Goal: Complete Application Form: Complete application form

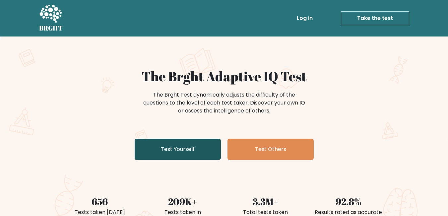
click at [190, 155] on link "Test Yourself" at bounding box center [178, 148] width 86 height 21
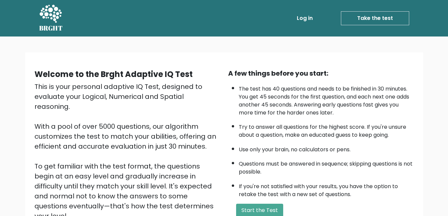
scroll to position [66, 0]
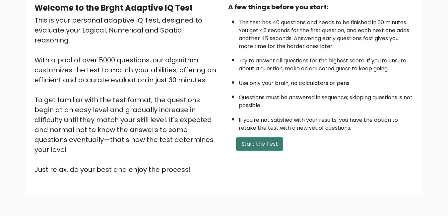
click at [260, 143] on button "Start the Test" at bounding box center [259, 143] width 47 height 13
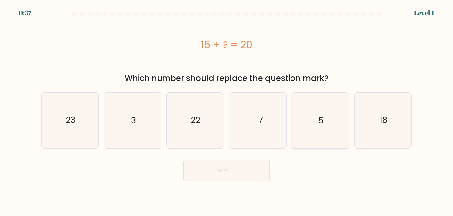
click at [305, 130] on icon "5" at bounding box center [319, 119] width 55 height 55
click at [227, 110] on input "e. 5" at bounding box center [226, 109] width 0 height 2
radio input "true"
click at [229, 173] on button "Next" at bounding box center [226, 170] width 86 height 21
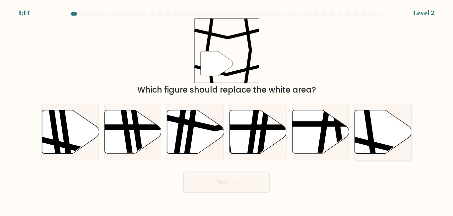
click at [375, 143] on icon at bounding box center [401, 144] width 114 height 14
click at [227, 110] on input "f." at bounding box center [226, 109] width 0 height 2
radio input "true"
click at [231, 178] on button "Next" at bounding box center [226, 181] width 86 height 21
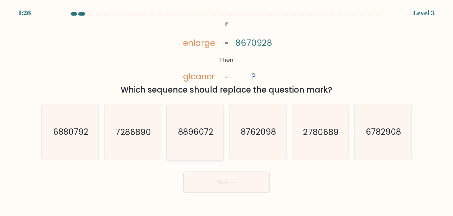
click at [203, 120] on icon "8896072" at bounding box center [194, 131] width 55 height 55
click at [226, 110] on input "c. 8896072" at bounding box center [226, 109] width 0 height 2
radio input "true"
click at [245, 181] on button "Next" at bounding box center [226, 181] width 86 height 21
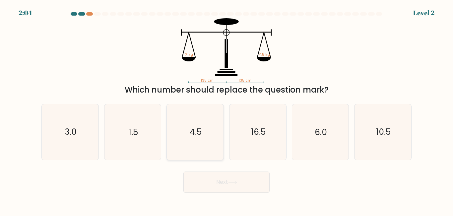
click at [211, 129] on icon "4.5" at bounding box center [194, 131] width 55 height 55
click at [226, 110] on input "c. 4.5" at bounding box center [226, 109] width 0 height 2
radio input "true"
click at [232, 177] on button "Next" at bounding box center [226, 181] width 86 height 21
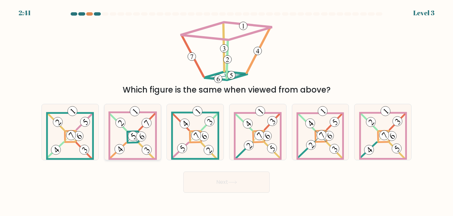
click at [142, 132] on 898 at bounding box center [141, 137] width 14 height 14
click at [226, 110] on input "b." at bounding box center [226, 109] width 0 height 2
radio input "true"
click at [244, 180] on button "Next" at bounding box center [226, 181] width 86 height 21
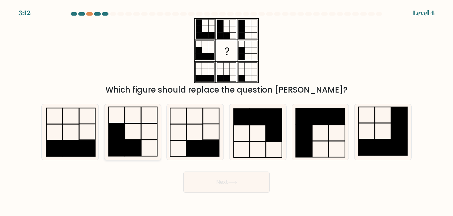
click at [140, 147] on rect at bounding box center [133, 148] width 16 height 16
click at [226, 110] on input "b." at bounding box center [226, 109] width 0 height 2
radio input "true"
click at [252, 188] on button "Next" at bounding box center [226, 181] width 86 height 21
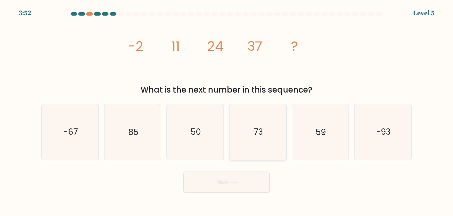
click at [254, 140] on icon "73" at bounding box center [257, 131] width 55 height 55
click at [227, 110] on input "d. 73" at bounding box center [226, 109] width 0 height 2
radio input "true"
click at [234, 193] on body "3:52 Level 5" at bounding box center [226, 108] width 453 height 216
click at [236, 188] on button "Next" at bounding box center [226, 181] width 86 height 21
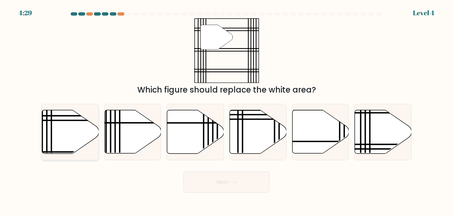
click at [68, 124] on icon at bounding box center [70, 131] width 57 height 43
click at [226, 110] on input "a." at bounding box center [226, 109] width 0 height 2
radio input "true"
click at [268, 176] on button "Next" at bounding box center [226, 181] width 86 height 21
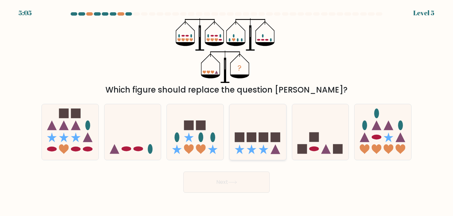
click at [264, 138] on rect at bounding box center [263, 137] width 10 height 10
click at [227, 110] on input "d." at bounding box center [226, 109] width 0 height 2
radio input "true"
click at [241, 185] on button "Next" at bounding box center [226, 181] width 86 height 21
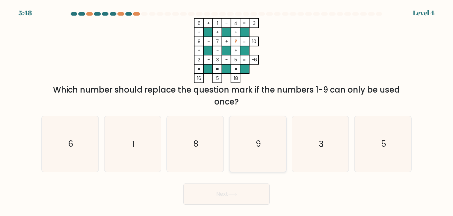
click at [260, 138] on text "9" at bounding box center [257, 144] width 5 height 12
click at [227, 110] on input "d. 9" at bounding box center [226, 109] width 0 height 2
radio input "true"
click at [238, 197] on button "Next" at bounding box center [226, 193] width 86 height 21
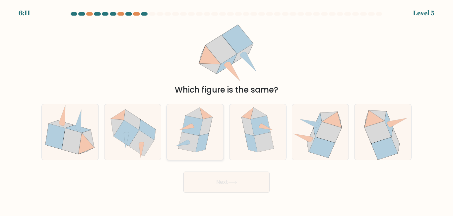
click at [197, 139] on icon at bounding box center [188, 142] width 21 height 20
click at [226, 110] on input "c." at bounding box center [226, 109] width 0 height 2
radio input "true"
click at [205, 177] on button "Next" at bounding box center [226, 181] width 86 height 21
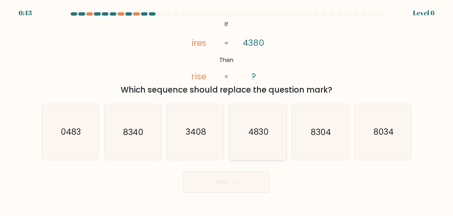
click at [261, 127] on text "4830" at bounding box center [258, 132] width 20 height 12
click at [227, 110] on input "d. 4830" at bounding box center [226, 109] width 0 height 2
radio input "true"
click at [259, 184] on button "Next" at bounding box center [226, 181] width 86 height 21
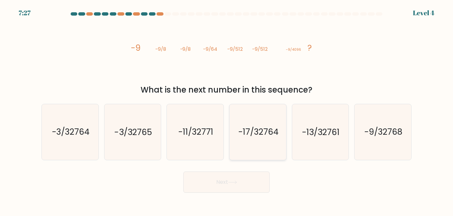
click at [260, 142] on icon "-17/32764" at bounding box center [257, 131] width 55 height 55
click at [227, 110] on input "d. -17/32764" at bounding box center [226, 109] width 0 height 2
radio input "true"
click at [247, 185] on button "Next" at bounding box center [226, 181] width 86 height 21
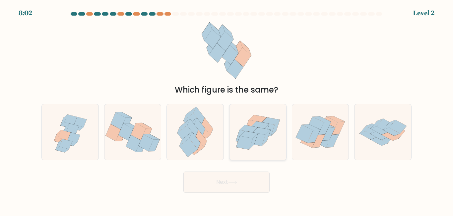
click at [264, 135] on icon at bounding box center [256, 138] width 17 height 13
click at [227, 110] on input "d." at bounding box center [226, 109] width 0 height 2
radio input "true"
click at [242, 189] on button "Next" at bounding box center [226, 181] width 86 height 21
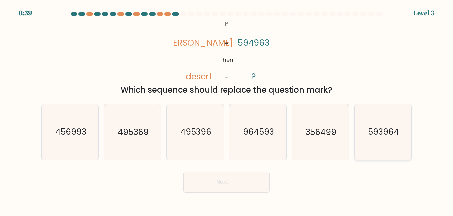
click at [373, 133] on text "593964" at bounding box center [383, 132] width 31 height 12
click at [227, 110] on input "f. 593964" at bounding box center [226, 109] width 0 height 2
radio input "true"
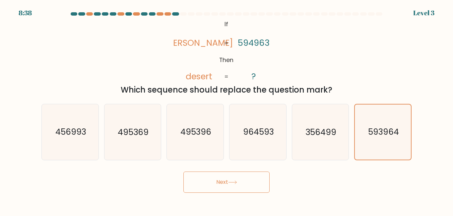
click at [258, 188] on button "Next" at bounding box center [226, 181] width 86 height 21
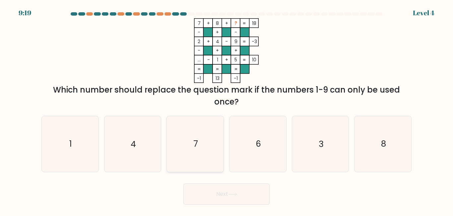
click at [203, 154] on icon "7" at bounding box center [194, 143] width 55 height 55
click at [226, 110] on input "c. 7" at bounding box center [226, 109] width 0 height 2
radio input "true"
click at [211, 189] on button "Next" at bounding box center [226, 193] width 86 height 21
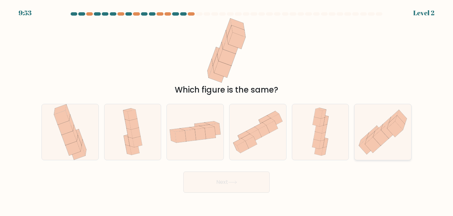
click at [385, 132] on icon at bounding box center [389, 131] width 16 height 16
click at [227, 110] on input "f." at bounding box center [226, 109] width 0 height 2
radio input "true"
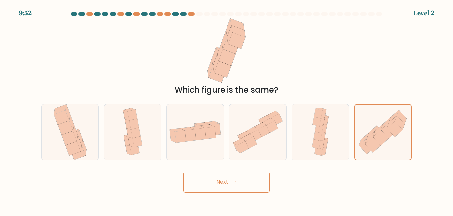
click at [240, 183] on button "Next" at bounding box center [226, 181] width 86 height 21
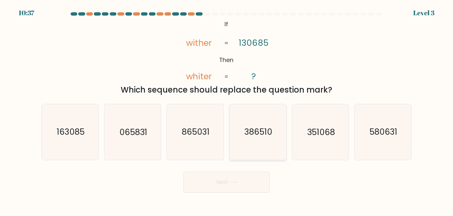
click at [263, 137] on text "386510" at bounding box center [258, 132] width 28 height 12
click at [227, 110] on input "d. 386510" at bounding box center [226, 109] width 0 height 2
radio input "true"
click at [257, 182] on button "Next" at bounding box center [226, 181] width 86 height 21
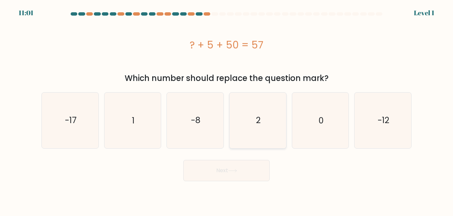
click at [276, 132] on icon "2" at bounding box center [257, 119] width 55 height 55
click at [227, 110] on input "d. 2" at bounding box center [226, 109] width 0 height 2
radio input "true"
click at [248, 174] on button "Next" at bounding box center [226, 170] width 86 height 21
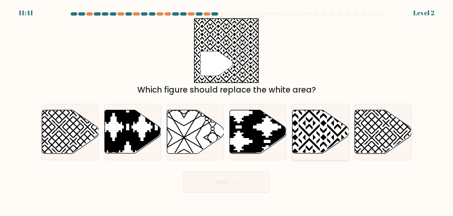
click at [316, 128] on icon at bounding box center [337, 109] width 114 height 114
click at [227, 110] on input "e." at bounding box center [226, 109] width 0 height 2
radio input "true"
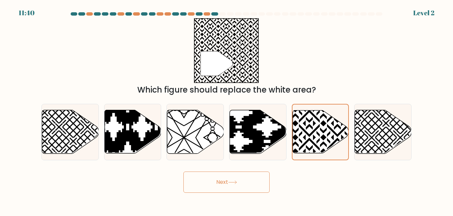
click at [236, 189] on button "Next" at bounding box center [226, 181] width 86 height 21
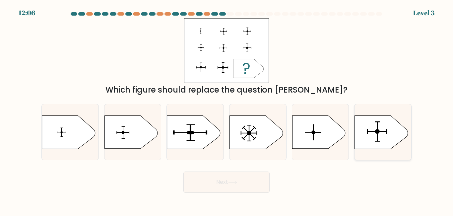
click at [372, 130] on icon at bounding box center [381, 131] width 53 height 33
click at [227, 110] on input "f." at bounding box center [226, 109] width 0 height 2
radio input "true"
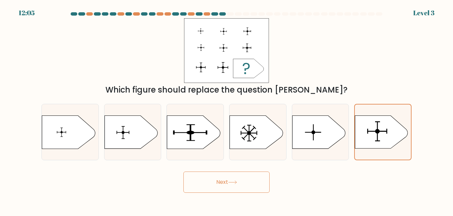
click at [242, 191] on button "Next" at bounding box center [226, 181] width 86 height 21
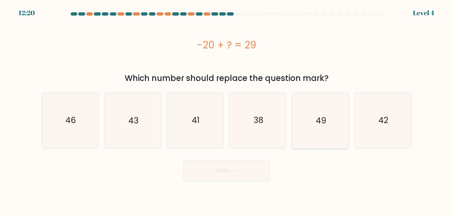
click at [337, 117] on icon "49" at bounding box center [319, 119] width 55 height 55
click at [227, 110] on input "e. 49" at bounding box center [226, 109] width 0 height 2
radio input "true"
click at [226, 168] on button "Next" at bounding box center [226, 170] width 86 height 21
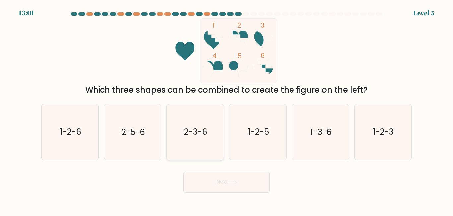
click at [208, 137] on icon "2-3-6" at bounding box center [194, 131] width 55 height 55
click at [226, 110] on input "c. 2-3-6" at bounding box center [226, 109] width 0 height 2
radio input "true"
click at [192, 185] on button "Next" at bounding box center [226, 181] width 86 height 21
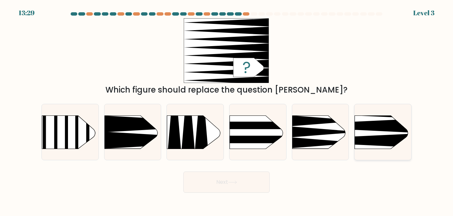
click at [380, 136] on icon at bounding box center [342, 140] width 147 height 14
click at [227, 110] on input "f." at bounding box center [226, 109] width 0 height 2
radio input "true"
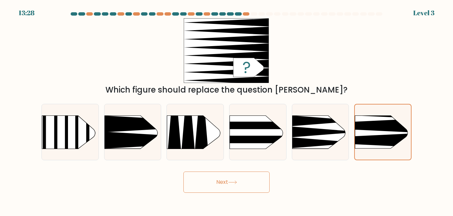
click at [230, 181] on icon at bounding box center [232, 182] width 9 height 4
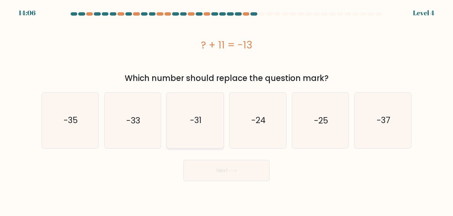
click at [210, 123] on icon "-31" at bounding box center [194, 119] width 55 height 55
click at [226, 110] on input "c. -31" at bounding box center [226, 109] width 0 height 2
radio input "true"
click at [208, 173] on button "Next" at bounding box center [226, 170] width 86 height 21
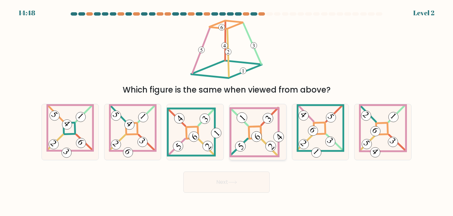
click at [256, 146] on icon at bounding box center [257, 132] width 57 height 50
click at [227, 110] on input "d." at bounding box center [226, 109] width 0 height 2
radio input "true"
click at [238, 179] on button "Next" at bounding box center [226, 181] width 86 height 21
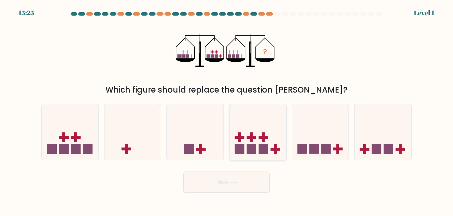
click at [257, 138] on icon at bounding box center [257, 131] width 57 height 47
click at [227, 110] on input "d." at bounding box center [226, 109] width 0 height 2
radio input "true"
click at [245, 184] on button "Next" at bounding box center [226, 181] width 86 height 21
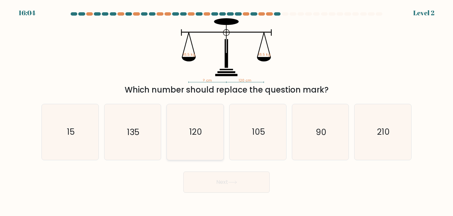
click at [189, 131] on text "120" at bounding box center [195, 132] width 13 height 12
click at [226, 110] on input "c. 120" at bounding box center [226, 109] width 0 height 2
radio input "true"
click at [221, 183] on button "Next" at bounding box center [226, 181] width 86 height 21
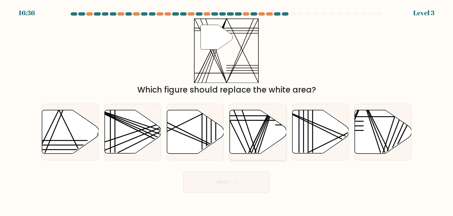
click at [260, 124] on icon at bounding box center [258, 131] width 57 height 43
click at [227, 110] on input "d." at bounding box center [226, 109] width 0 height 2
radio input "true"
click at [240, 179] on button "Next" at bounding box center [226, 181] width 86 height 21
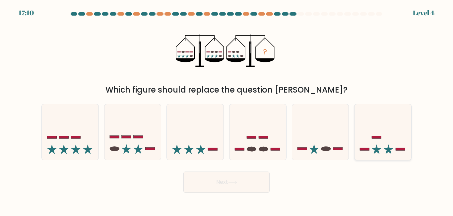
click at [380, 148] on icon at bounding box center [382, 131] width 57 height 47
click at [227, 110] on input "f." at bounding box center [226, 109] width 0 height 2
radio input "true"
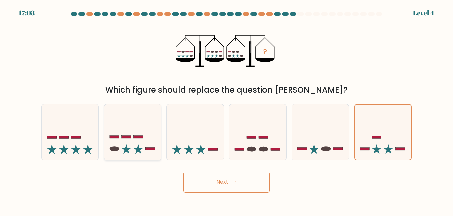
click at [130, 139] on icon at bounding box center [132, 131] width 57 height 47
click at [226, 110] on input "b." at bounding box center [226, 109] width 0 height 2
radio input "true"
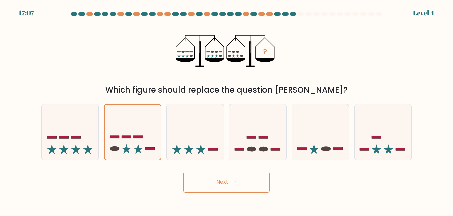
click at [233, 182] on icon at bounding box center [232, 182] width 8 height 3
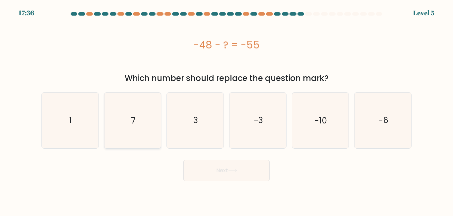
click at [129, 132] on icon "7" at bounding box center [132, 119] width 55 height 55
click at [226, 110] on input "b. 7" at bounding box center [226, 109] width 0 height 2
radio input "true"
click at [240, 176] on button "Next" at bounding box center [226, 170] width 86 height 21
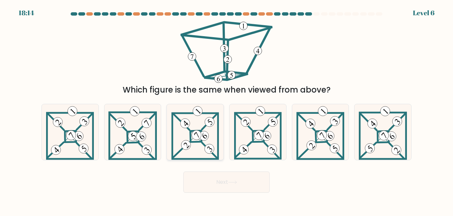
click at [198, 139] on icon at bounding box center [194, 131] width 47 height 55
click at [226, 110] on input "c." at bounding box center [226, 109] width 0 height 2
radio input "true"
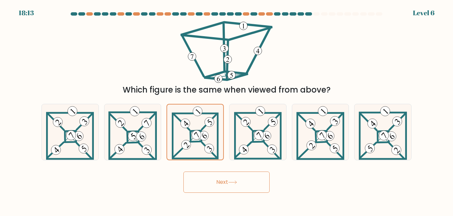
click at [218, 188] on button "Next" at bounding box center [226, 181] width 86 height 21
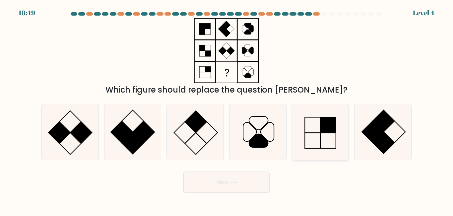
click at [312, 138] on icon at bounding box center [319, 131] width 55 height 55
click at [227, 110] on input "e." at bounding box center [226, 109] width 0 height 2
radio input "true"
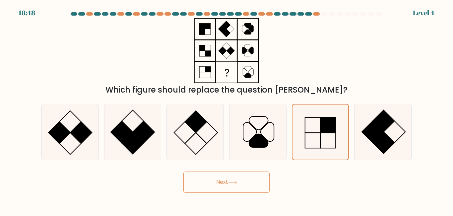
click at [237, 180] on icon at bounding box center [232, 182] width 9 height 4
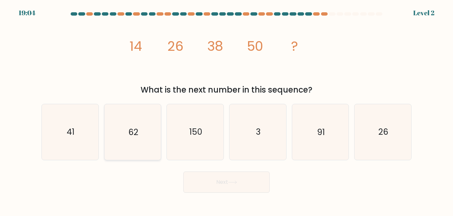
click at [130, 122] on icon "62" at bounding box center [132, 131] width 55 height 55
click at [226, 110] on input "b. 62" at bounding box center [226, 109] width 0 height 2
radio input "true"
click at [238, 193] on body "19:03 Level 2" at bounding box center [226, 108] width 453 height 216
click at [244, 186] on button "Next" at bounding box center [226, 181] width 86 height 21
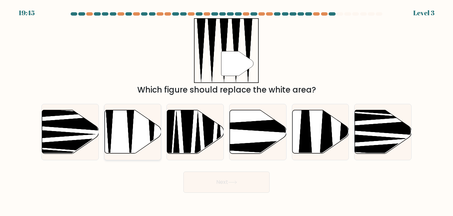
click at [121, 129] on icon at bounding box center [132, 131] width 57 height 43
click at [226, 110] on input "b." at bounding box center [226, 109] width 0 height 2
radio input "true"
click at [233, 183] on icon at bounding box center [232, 182] width 9 height 4
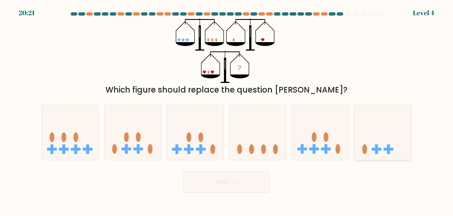
click at [374, 136] on icon at bounding box center [382, 131] width 57 height 47
click at [227, 110] on input "f." at bounding box center [226, 109] width 0 height 2
radio input "true"
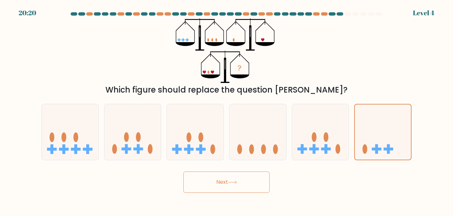
click at [247, 178] on button "Next" at bounding box center [226, 181] width 86 height 21
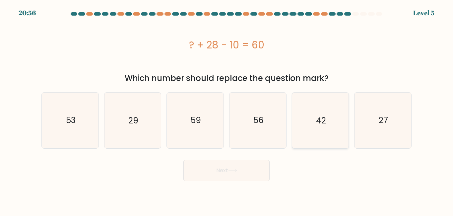
click at [335, 117] on icon "42" at bounding box center [319, 119] width 55 height 55
click at [227, 110] on input "e. 42" at bounding box center [226, 109] width 0 height 2
radio input "true"
click at [234, 168] on button "Next" at bounding box center [226, 170] width 86 height 21
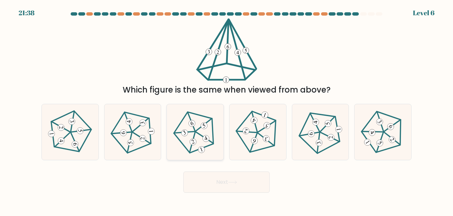
click at [200, 136] on icon at bounding box center [195, 132] width 44 height 44
click at [226, 110] on input "c." at bounding box center [226, 109] width 0 height 2
radio input "true"
click at [202, 181] on button "Next" at bounding box center [226, 181] width 86 height 21
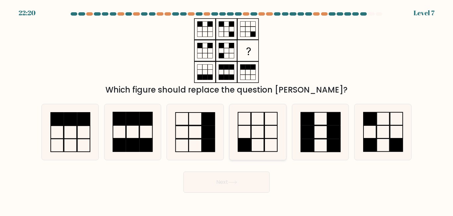
click at [248, 136] on icon at bounding box center [257, 131] width 55 height 55
click at [227, 110] on input "d." at bounding box center [226, 109] width 0 height 2
radio input "true"
click at [222, 188] on button "Next" at bounding box center [226, 181] width 86 height 21
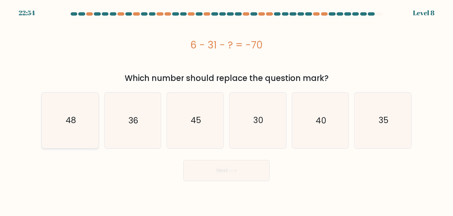
click at [57, 114] on icon "48" at bounding box center [69, 119] width 55 height 55
click at [226, 110] on input "a. 48" at bounding box center [226, 109] width 0 height 2
radio input "true"
click at [225, 164] on button "Next" at bounding box center [226, 170] width 86 height 21
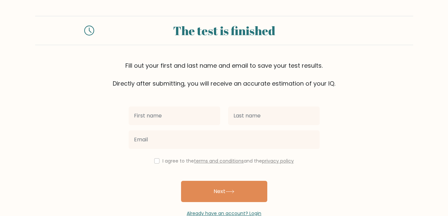
click at [191, 125] on div at bounding box center [174, 116] width 99 height 24
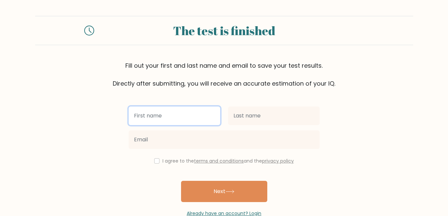
click at [196, 114] on input "text" at bounding box center [174, 115] width 91 height 19
type input "Mariel"
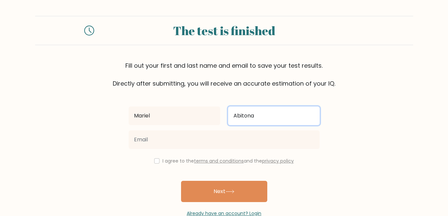
type input "Abitona"
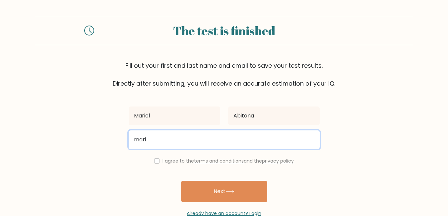
type input "marielko29@gmail.com"
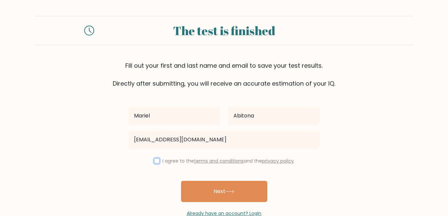
click at [154, 161] on input "checkbox" at bounding box center [156, 160] width 5 height 5
checkbox input "true"
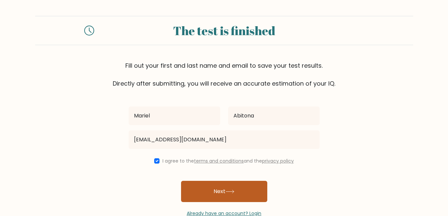
click at [211, 187] on button "Next" at bounding box center [224, 191] width 86 height 21
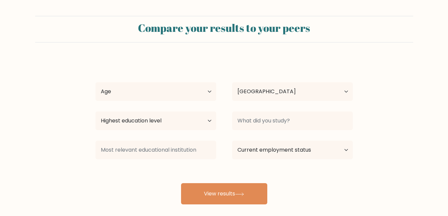
select select "PH"
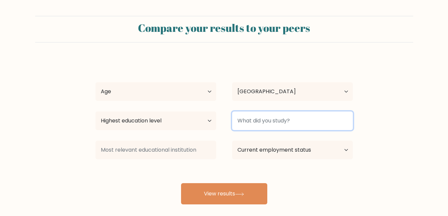
click at [294, 119] on input at bounding box center [292, 120] width 121 height 19
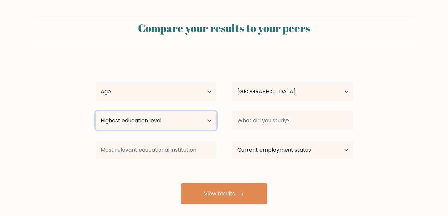
click at [180, 116] on select "Highest education level No schooling Primary Lower Secondary Upper Secondary Oc…" at bounding box center [155, 120] width 121 height 19
select select "no_schooling"
click at [95, 111] on select "Highest education level No schooling Primary Lower Secondary Upper Secondary Oc…" at bounding box center [155, 120] width 121 height 19
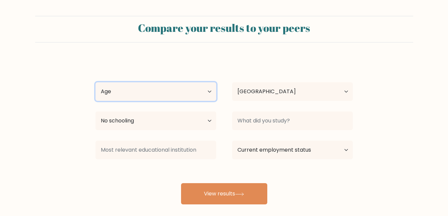
click at [172, 99] on select "Age Under [DEMOGRAPHIC_DATA] [DEMOGRAPHIC_DATA] [DEMOGRAPHIC_DATA] [DEMOGRAPHIC…" at bounding box center [155, 91] width 121 height 19
select select "25_34"
click at [95, 82] on select "Age Under 18 years old 18-24 years old 25-34 years old 35-44 years old 45-54 ye…" at bounding box center [155, 91] width 121 height 19
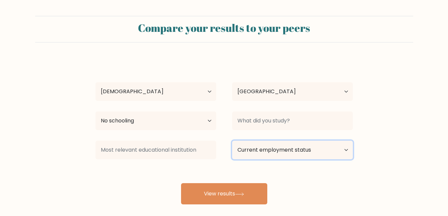
click at [283, 156] on select "Current employment status Employed Student Retired Other / prefer not to answer" at bounding box center [292, 149] width 121 height 19
select select "other"
click at [232, 140] on select "Current employment status Employed Student Retired Other / prefer not to answer" at bounding box center [292, 149] width 121 height 19
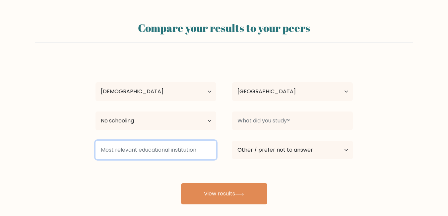
click at [167, 153] on input at bounding box center [155, 149] width 121 height 19
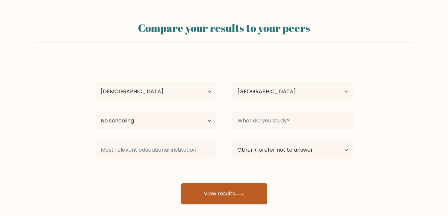
click at [243, 194] on icon at bounding box center [239, 193] width 8 height 3
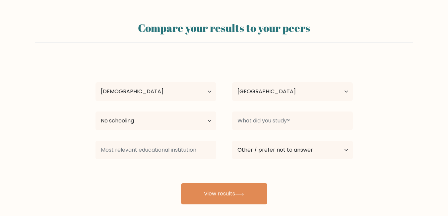
click at [284, 108] on div "Mariel Abitona Age Under 18 years old 18-24 years old 25-34 years old 35-44 yea…" at bounding box center [223, 131] width 265 height 146
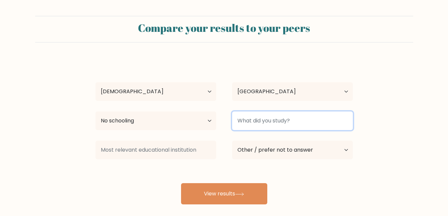
click at [282, 116] on input at bounding box center [292, 120] width 121 height 19
click at [181, 183] on button "View results" at bounding box center [224, 193] width 86 height 21
click at [282, 116] on input "Criminol" at bounding box center [292, 120] width 121 height 19
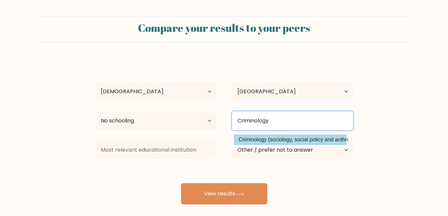
type input "Criminology"
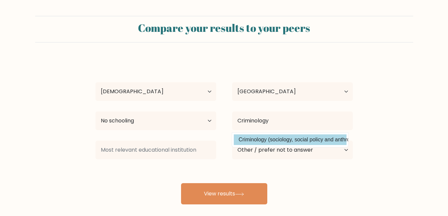
click at [289, 139] on option "Criminology (sociology, social policy and anthropology)" at bounding box center [290, 139] width 113 height 11
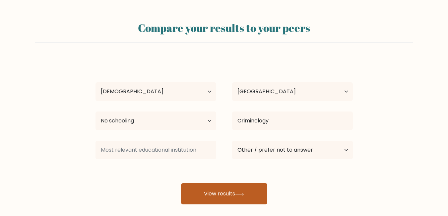
click at [225, 187] on button "View results" at bounding box center [224, 193] width 86 height 21
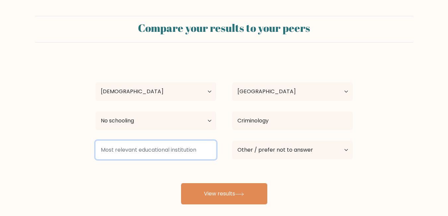
click at [187, 149] on input at bounding box center [155, 149] width 121 height 19
click at [202, 150] on input at bounding box center [155, 149] width 121 height 19
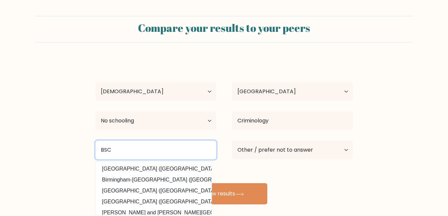
click at [177, 146] on input "BSC" at bounding box center [155, 149] width 121 height 19
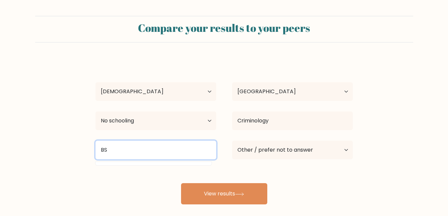
type input "B"
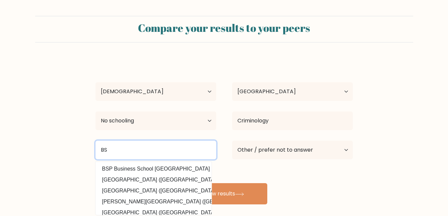
type input "BS"
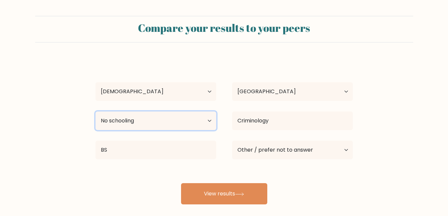
click at [185, 121] on select "Highest education level No schooling Primary Lower Secondary Upper Secondary Oc…" at bounding box center [155, 120] width 121 height 19
click at [95, 111] on select "Highest education level No schooling Primary Lower Secondary Upper Secondary Oc…" at bounding box center [155, 120] width 121 height 19
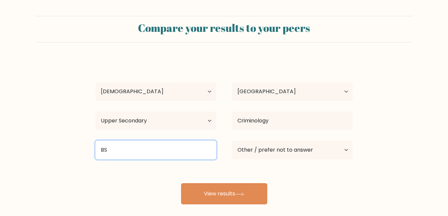
click at [137, 140] on input "BS" at bounding box center [155, 149] width 121 height 19
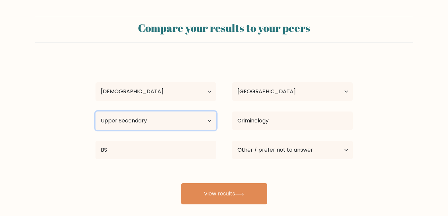
click at [156, 122] on select "Highest education level No schooling Primary Lower Secondary Upper Secondary Oc…" at bounding box center [155, 120] width 121 height 19
select select "lower_secondary"
click at [95, 111] on select "Highest education level No schooling Primary Lower Secondary Upper Secondary Oc…" at bounding box center [155, 120] width 121 height 19
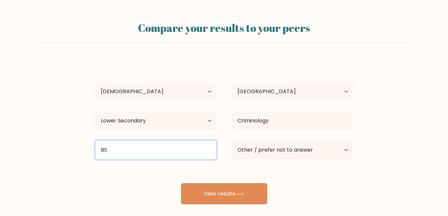
click at [153, 150] on input "BS" at bounding box center [155, 149] width 121 height 19
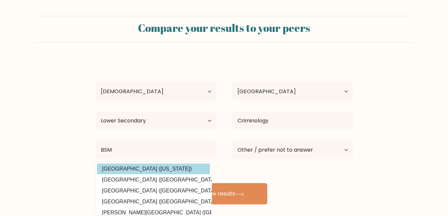
click at [160, 171] on option "Batumi State Maritime Academy (Georgia)" at bounding box center [153, 168] width 113 height 11
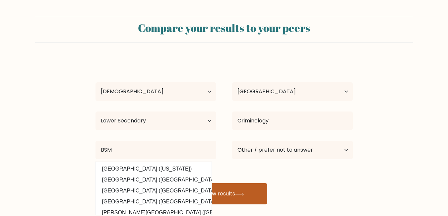
type input "[GEOGRAPHIC_DATA]"
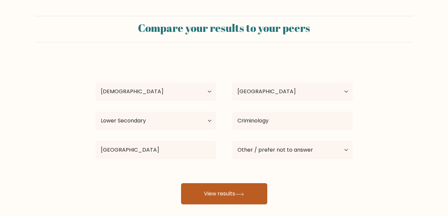
click at [228, 192] on button "View results" at bounding box center [224, 193] width 86 height 21
